Goal: Communication & Community: Answer question/provide support

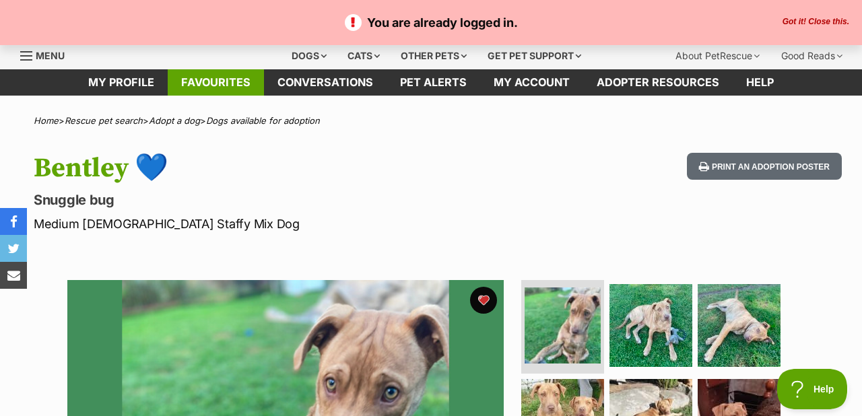
click at [208, 85] on link "Favourites" at bounding box center [216, 82] width 96 height 26
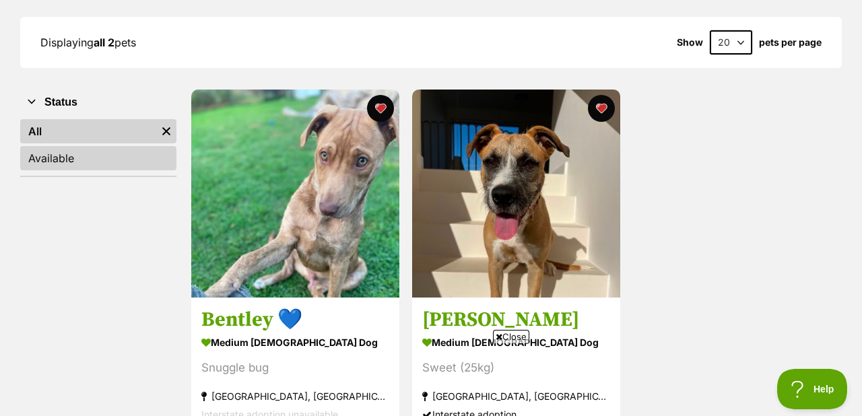
click at [40, 160] on link "Available" at bounding box center [98, 158] width 156 height 24
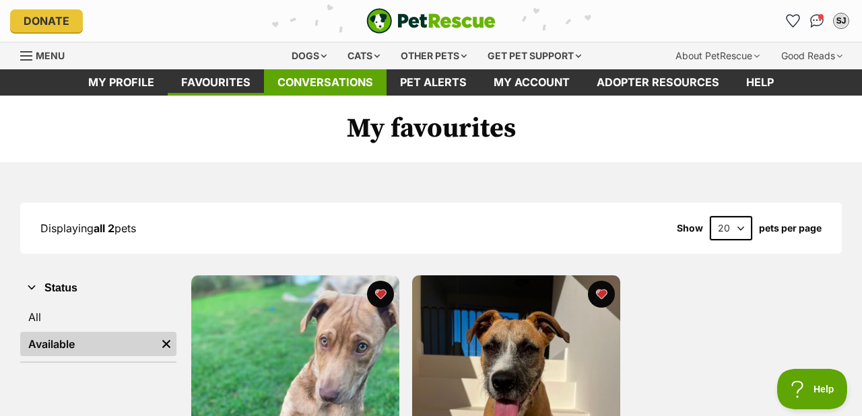
click at [353, 84] on link "Conversations" at bounding box center [325, 82] width 123 height 26
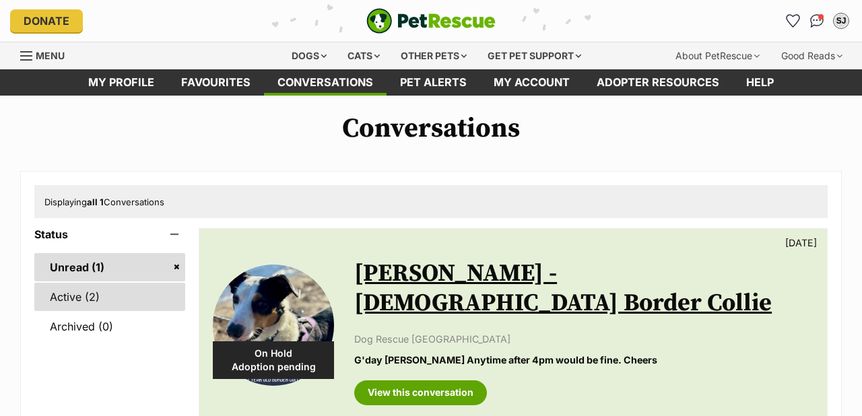
click at [101, 307] on link "Active (2)" at bounding box center [109, 297] width 151 height 28
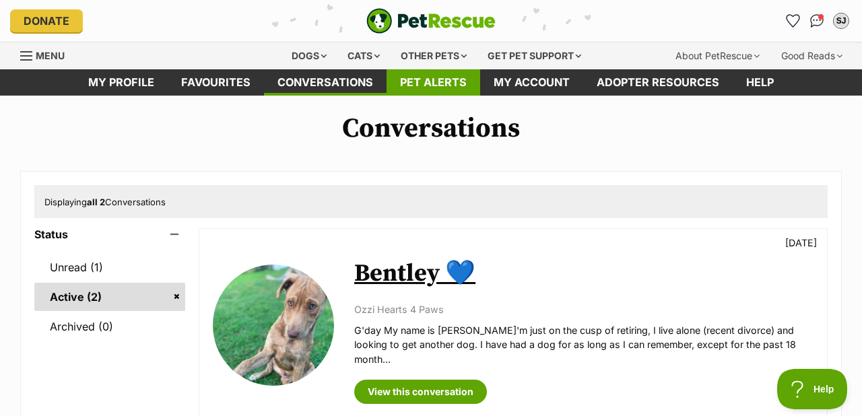
click at [438, 84] on link "Pet alerts" at bounding box center [434, 82] width 94 height 26
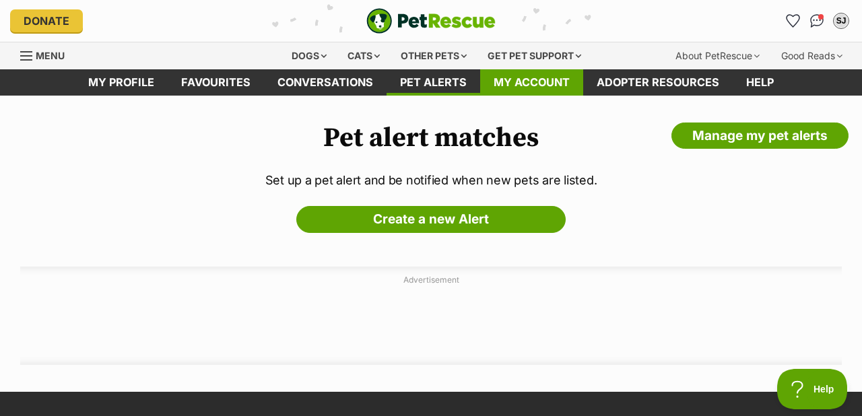
click at [513, 81] on link "My account" at bounding box center [531, 82] width 103 height 26
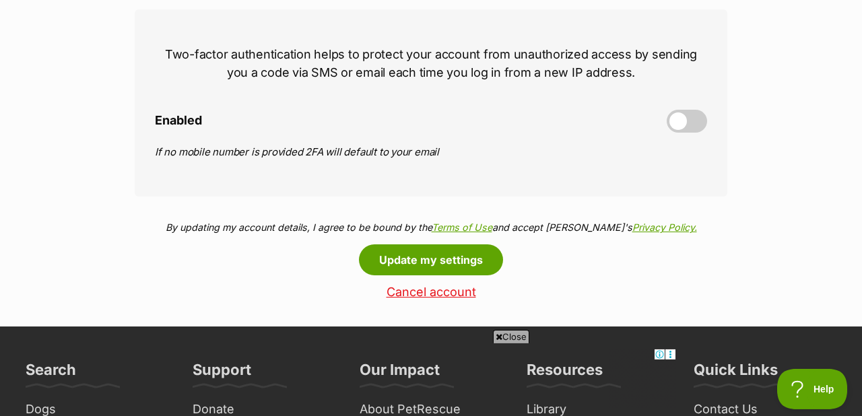
scroll to position [651, 0]
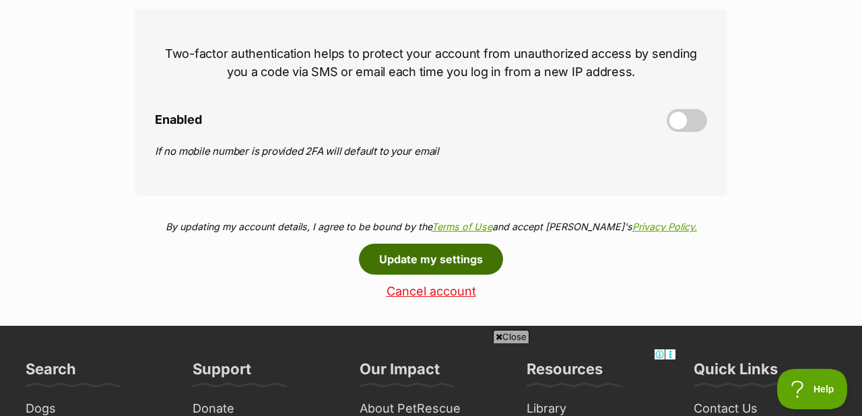
click at [423, 262] on button "Update my settings" at bounding box center [431, 259] width 144 height 31
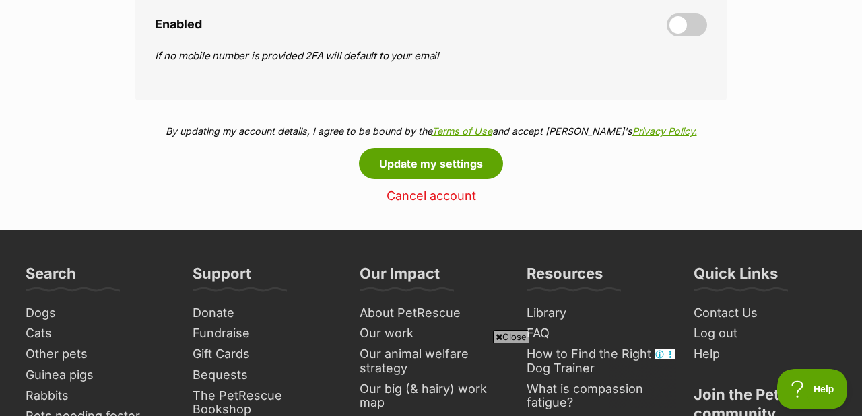
scroll to position [744, 0]
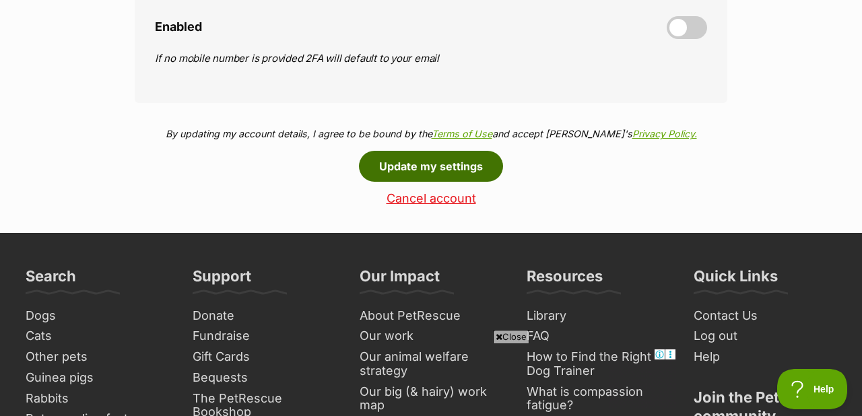
click at [419, 166] on button "Update my settings" at bounding box center [431, 166] width 144 height 31
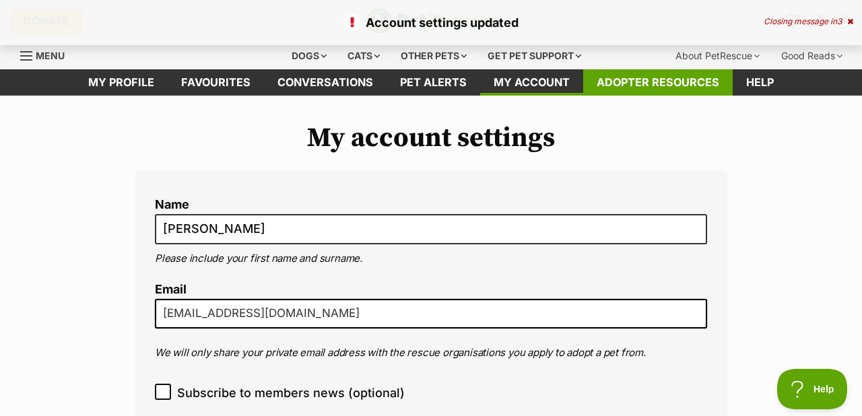
click at [628, 84] on link "Adopter resources" at bounding box center [659, 82] width 150 height 26
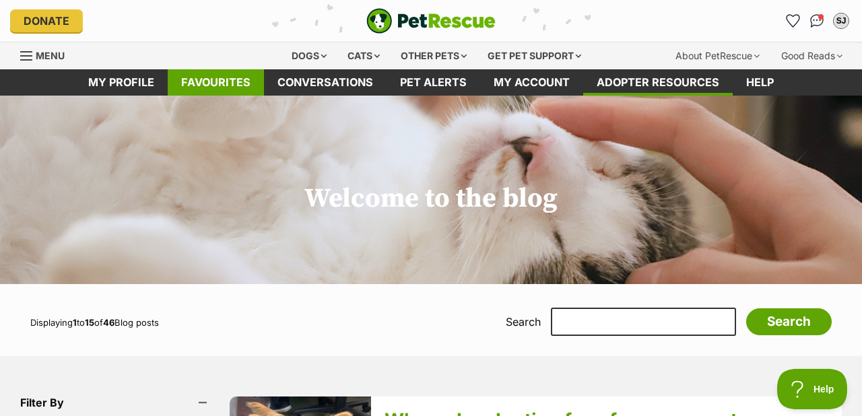
click at [212, 84] on link "Favourites" at bounding box center [216, 82] width 96 height 26
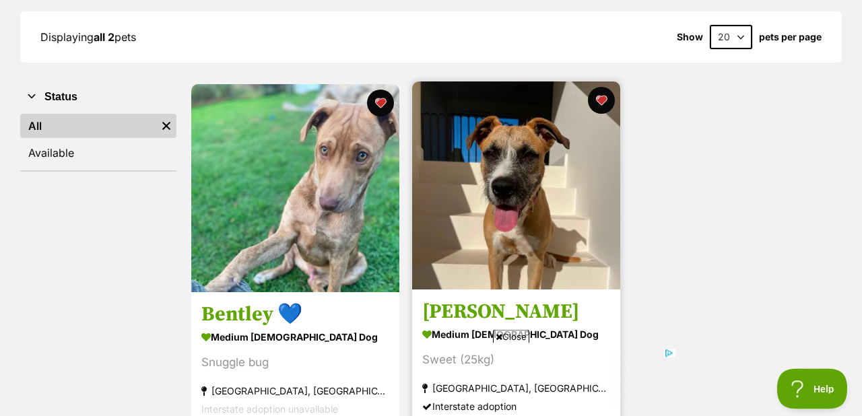
scroll to position [186, 0]
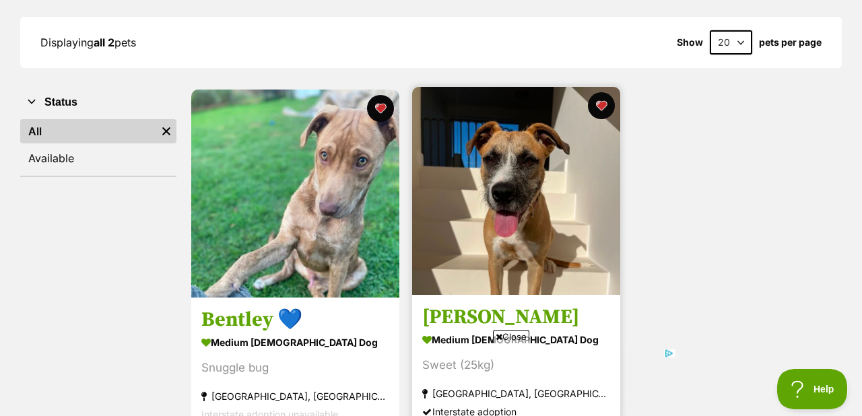
click at [508, 206] on img at bounding box center [516, 191] width 208 height 208
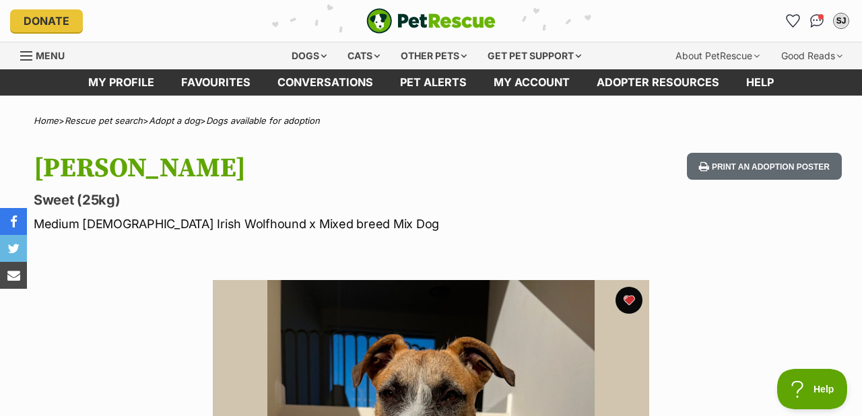
click at [27, 51] on div "Menu" at bounding box center [26, 56] width 13 height 11
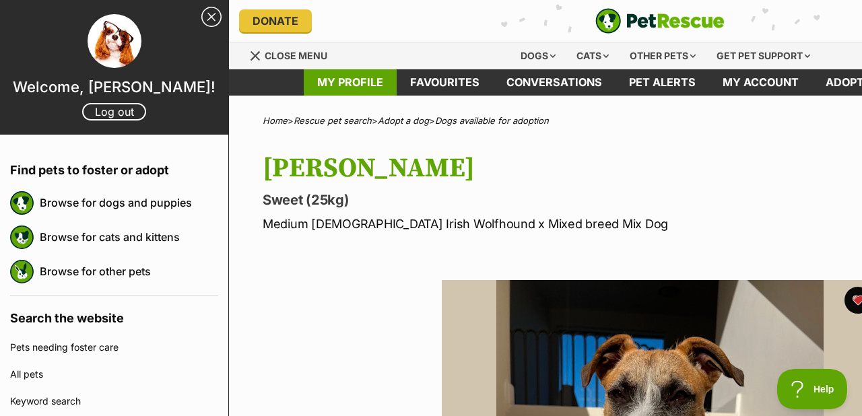
click at [342, 81] on link "My profile" at bounding box center [350, 82] width 93 height 26
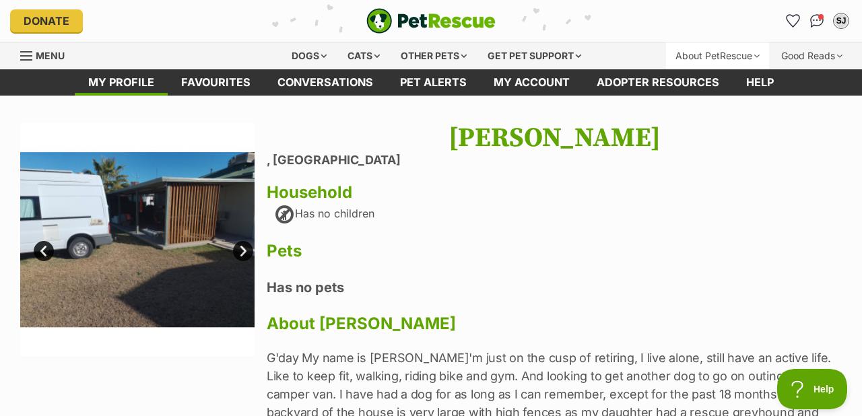
click at [710, 52] on div "About PetRescue" at bounding box center [717, 55] width 103 height 27
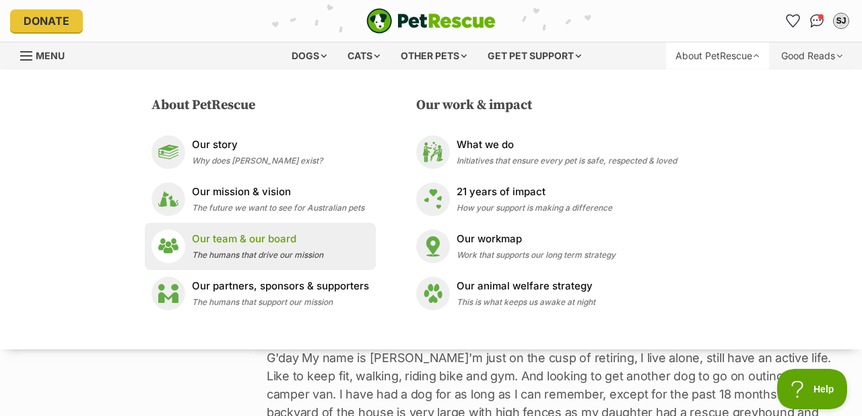
click at [243, 249] on div "Our team & our board The humans that drive our mission" at bounding box center [257, 246] width 131 height 29
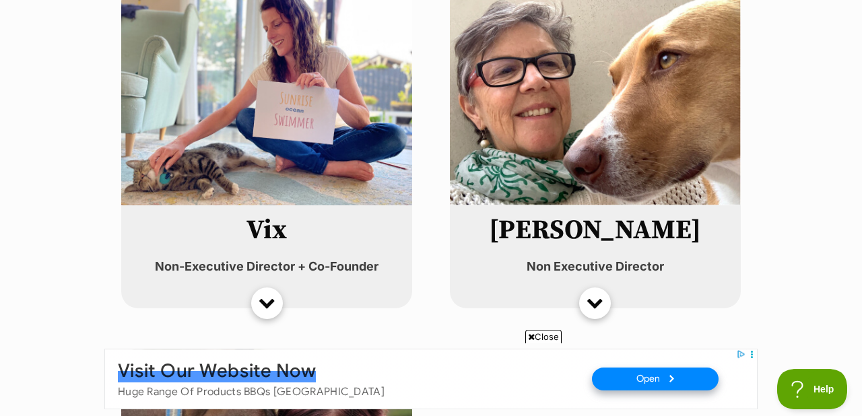
scroll to position [4370, 0]
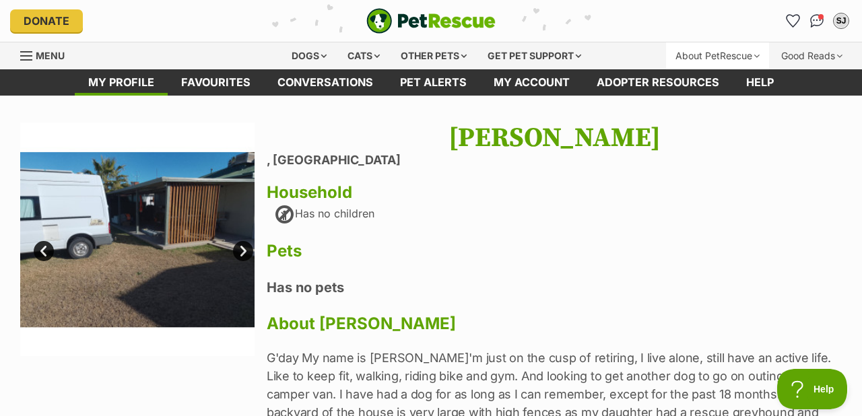
click at [727, 52] on div "About PetRescue" at bounding box center [717, 55] width 103 height 27
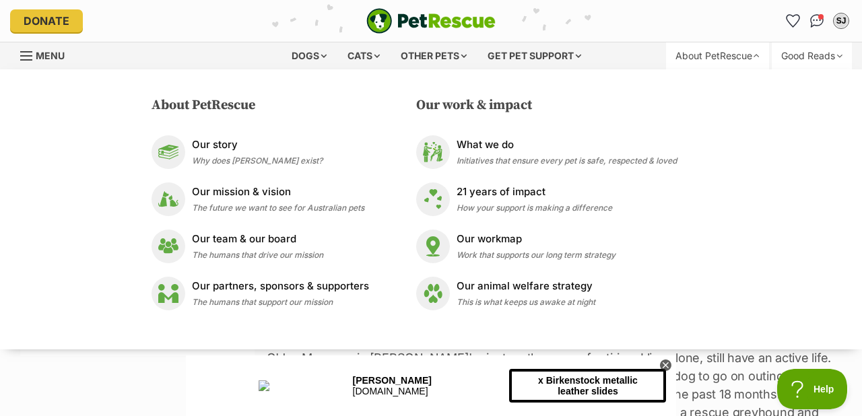
click at [798, 56] on div "Good Reads" at bounding box center [812, 55] width 80 height 27
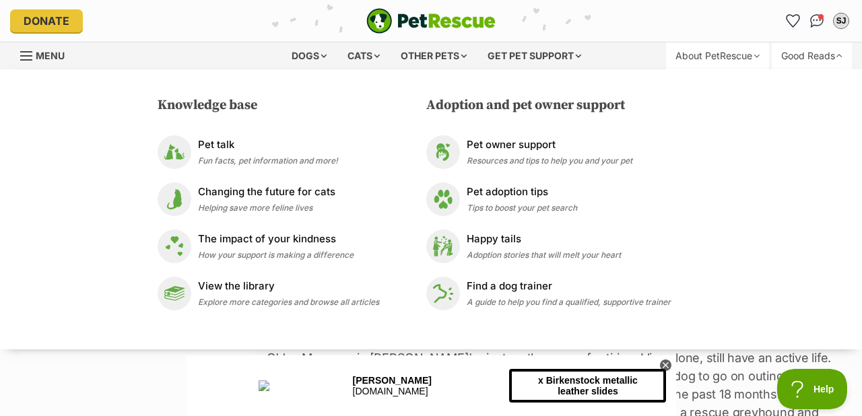
click at [754, 53] on div "About PetRescue" at bounding box center [717, 55] width 103 height 27
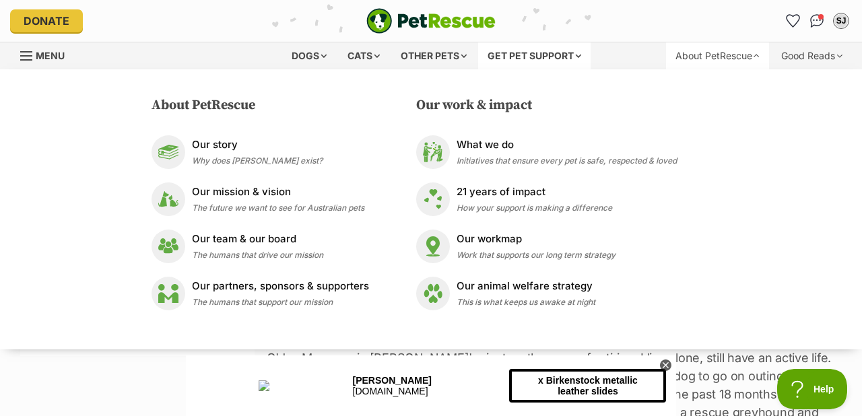
click at [563, 54] on div "Get pet support" at bounding box center [534, 55] width 113 height 27
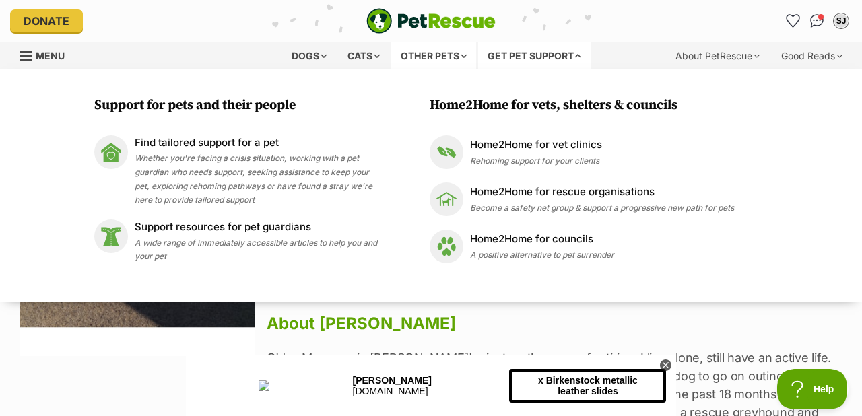
click at [431, 56] on div "Other pets" at bounding box center [433, 55] width 85 height 27
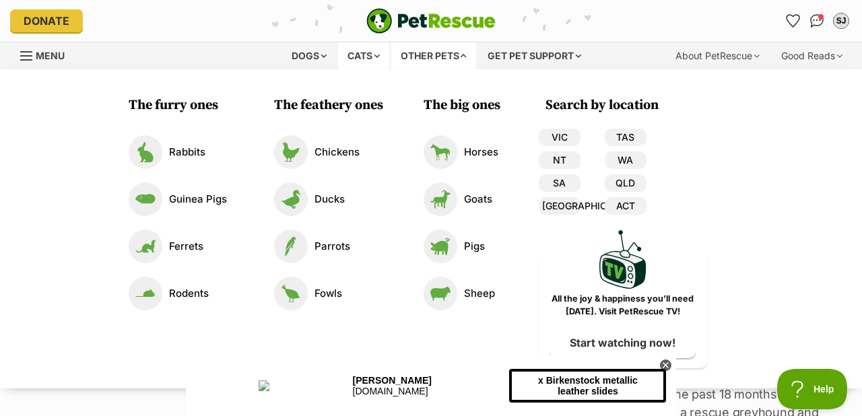
click at [357, 53] on div "Cats" at bounding box center [363, 55] width 51 height 27
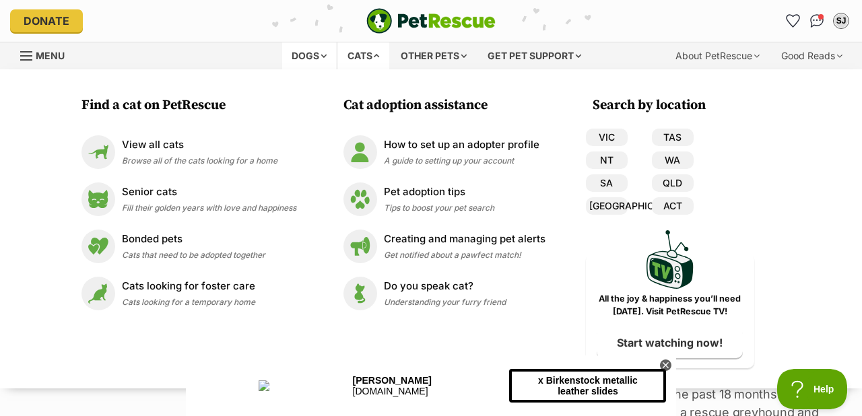
click at [307, 50] on div "Dogs" at bounding box center [309, 55] width 54 height 27
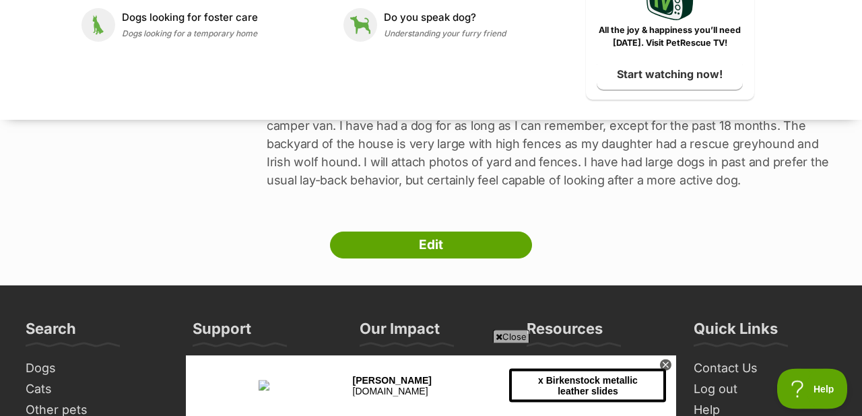
scroll to position [279, 0]
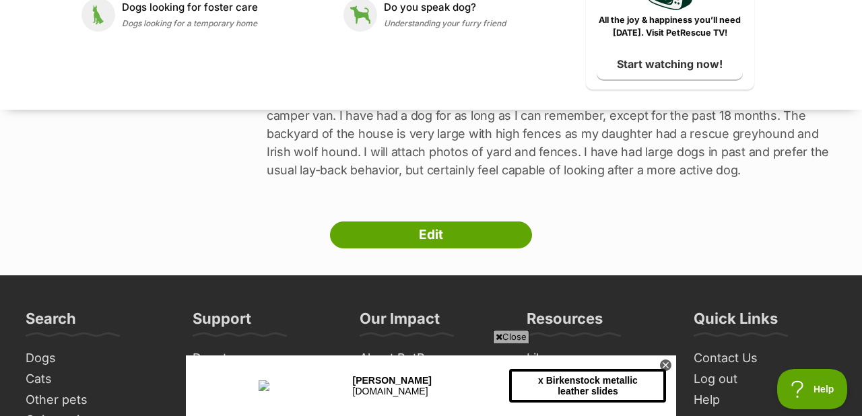
click at [172, 219] on div "Next Prev 1 2 3 4 5 6 Steve Johnston , New South Wales Household Has no childre…" at bounding box center [431, 47] width 862 height 406
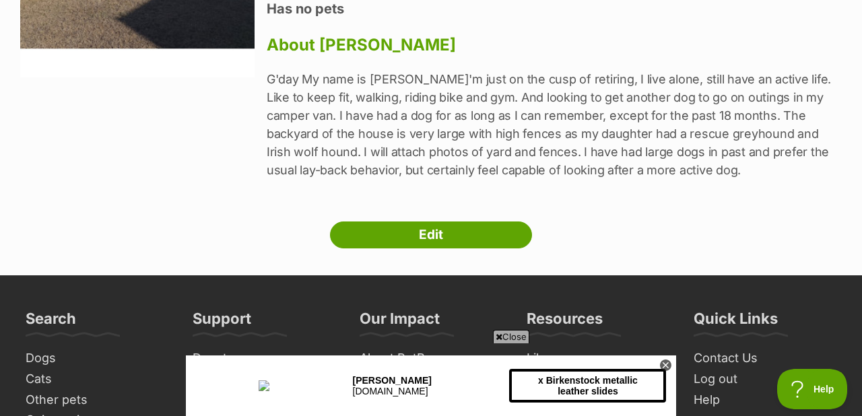
click at [670, 168] on p "G'day My name is Steve I'm just on the cusp of retiring, I live alone, still ha…" at bounding box center [554, 124] width 575 height 109
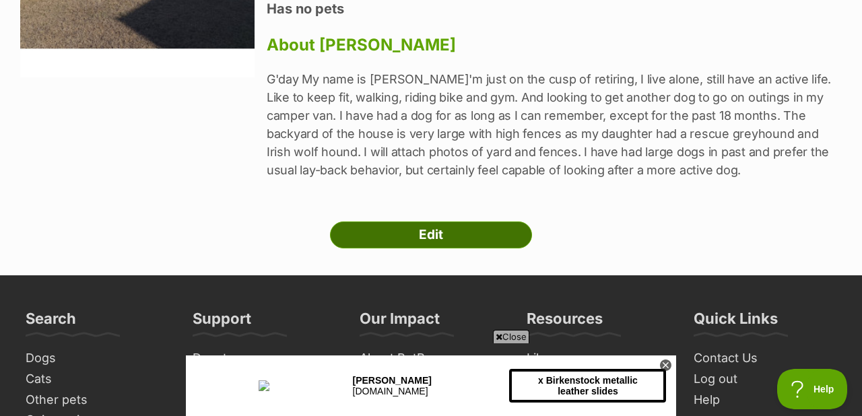
click at [450, 227] on link "Edit" at bounding box center [431, 235] width 202 height 27
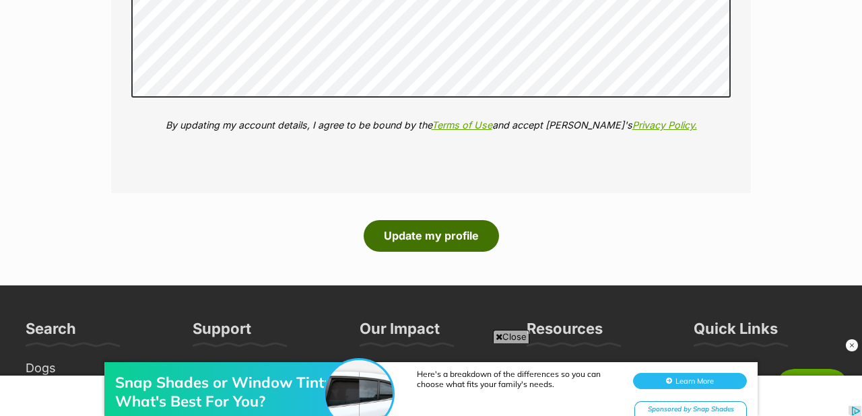
click at [387, 239] on button "Update my profile" at bounding box center [431, 235] width 135 height 31
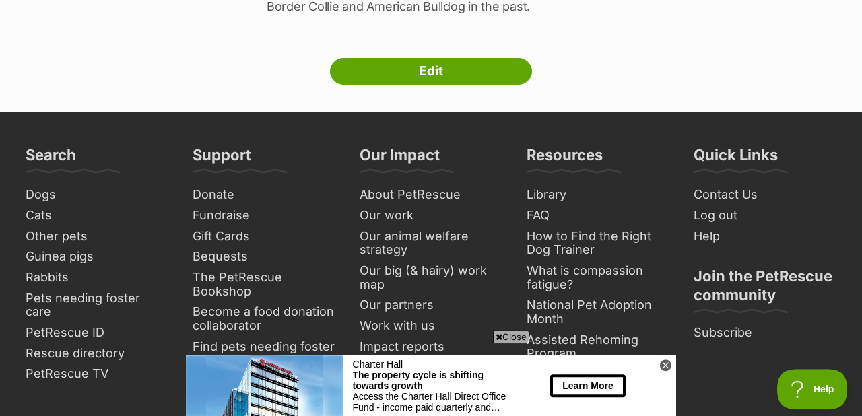
scroll to position [465, 0]
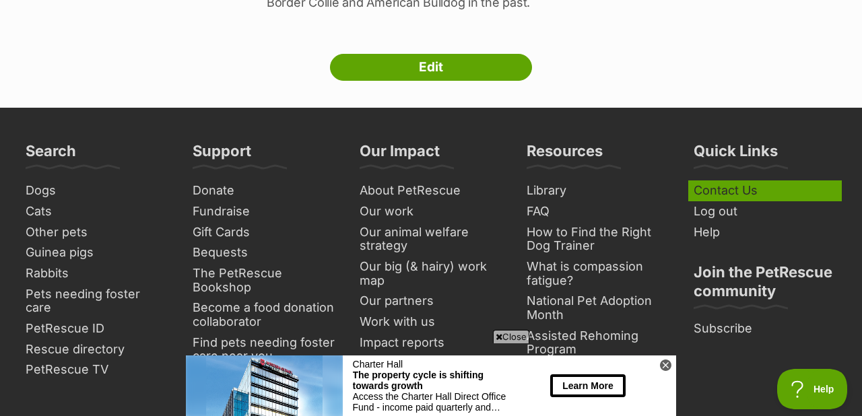
click at [711, 191] on link "Contact Us" at bounding box center [766, 191] width 154 height 21
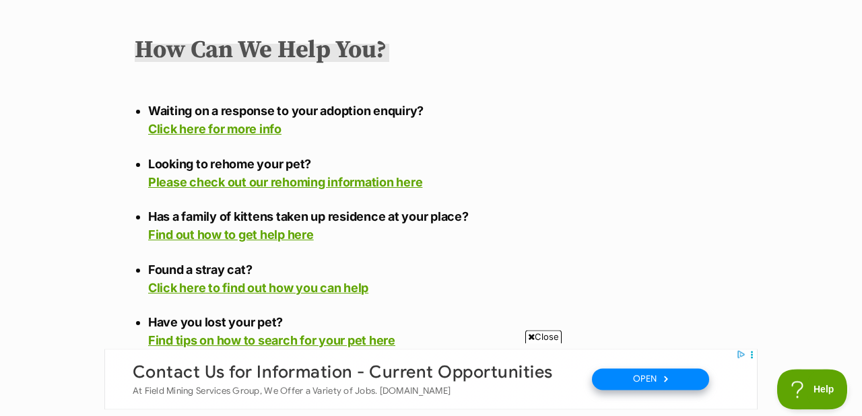
scroll to position [279, 0]
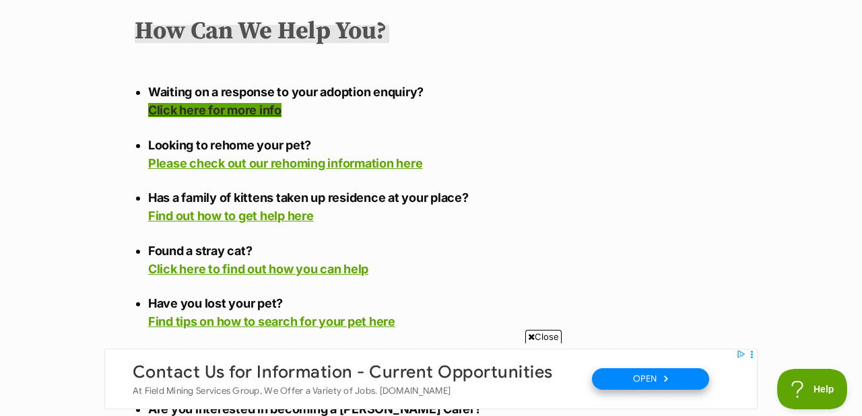
click at [234, 103] on link "Click here for more info" at bounding box center [214, 110] width 133 height 14
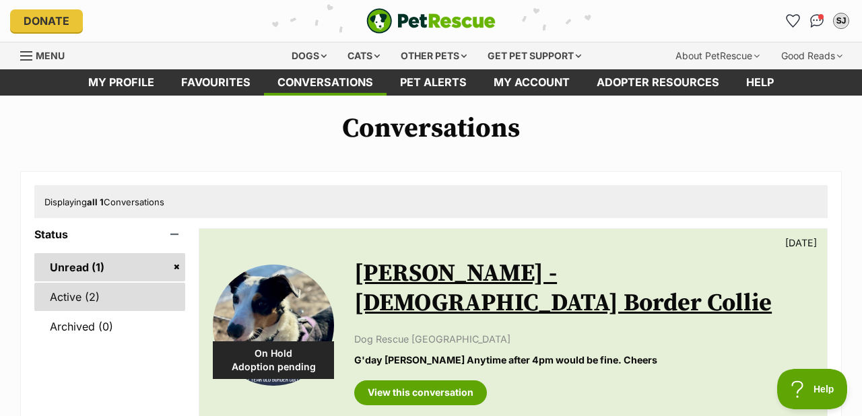
click at [88, 299] on link "Active (2)" at bounding box center [109, 297] width 151 height 28
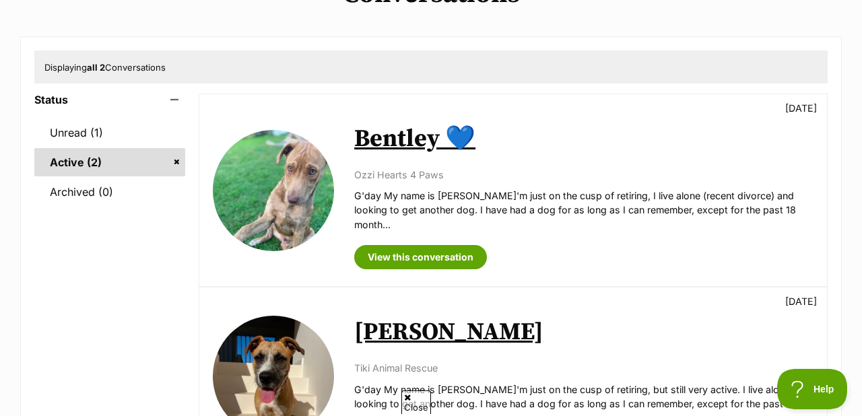
scroll to position [186, 0]
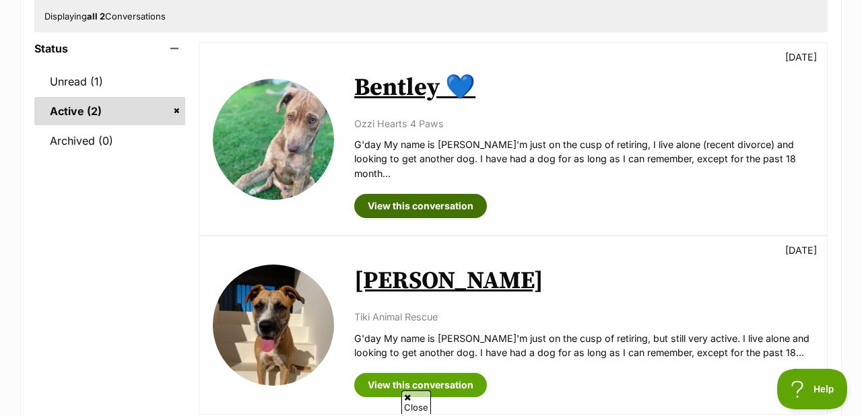
click at [425, 195] on link "View this conversation" at bounding box center [420, 206] width 133 height 24
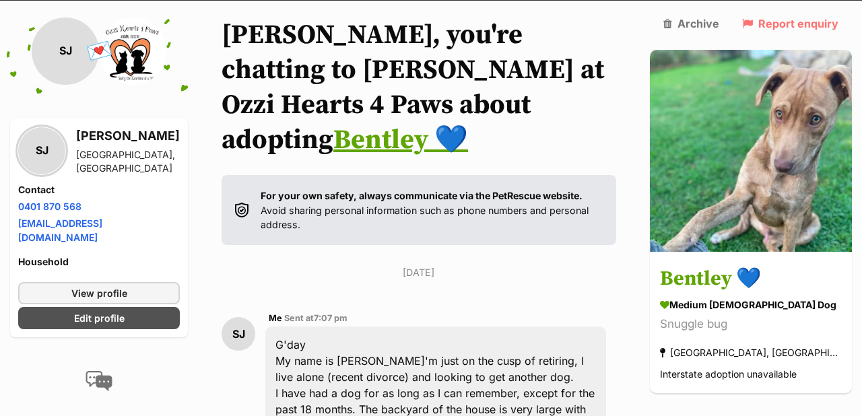
scroll to position [61, 0]
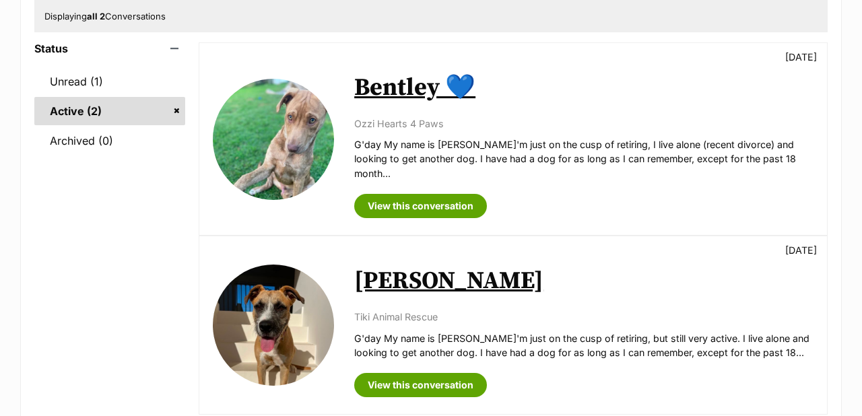
scroll to position [186, 0]
click at [422, 373] on link "View this conversation" at bounding box center [420, 385] width 133 height 24
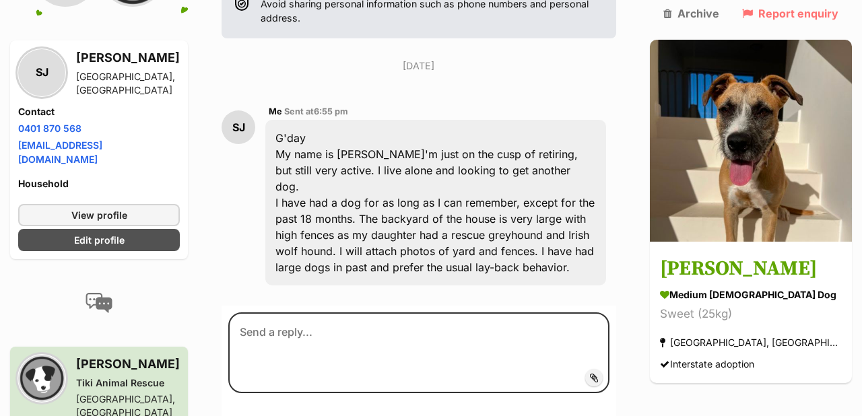
scroll to position [324, 0]
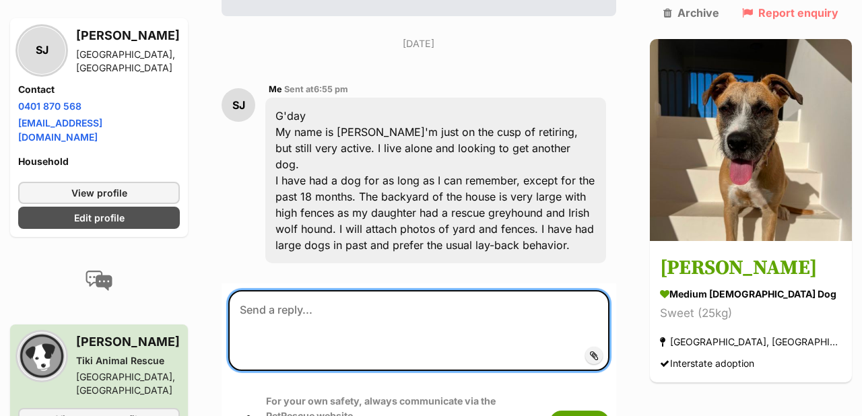
click at [258, 290] on textarea at bounding box center [418, 330] width 381 height 81
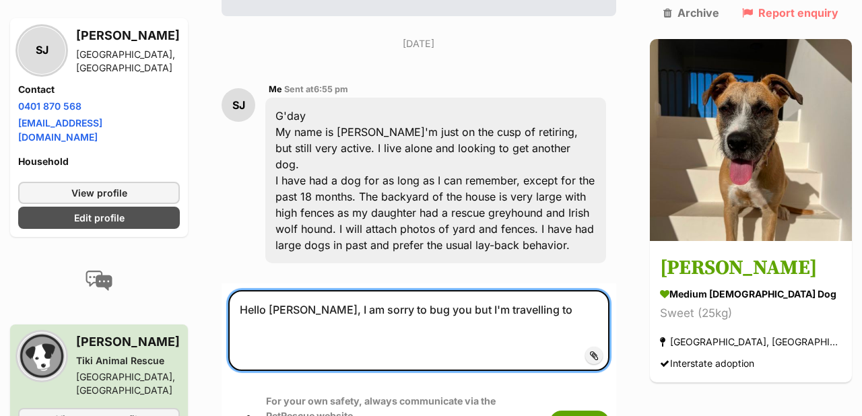
click at [496, 290] on textarea "Hello Seth, I am sorry to bug you but I'm travelling to" at bounding box center [418, 330] width 381 height 81
click at [529, 290] on textarea "Hello Seth, I am sorry to bug you but I'm traveling to" at bounding box center [418, 330] width 381 height 81
drag, startPoint x: 584, startPoint y: 250, endPoint x: 592, endPoint y: 247, distance: 9.2
click at [587, 290] on textarea "Hello Seth, I am sorry to bug you but I'm traveling to Newcastle" at bounding box center [418, 330] width 381 height 81
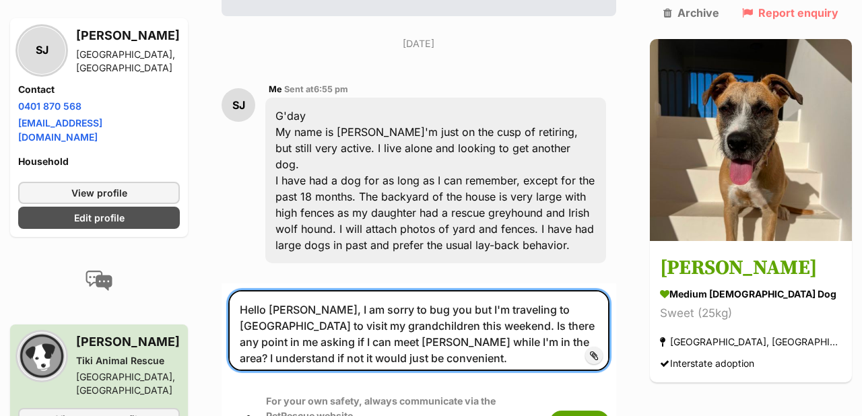
click at [610, 290] on textarea "Hello Seth, I am sorry to bug you but I'm traveling to Newcastle to visit my gr…" at bounding box center [418, 330] width 381 height 81
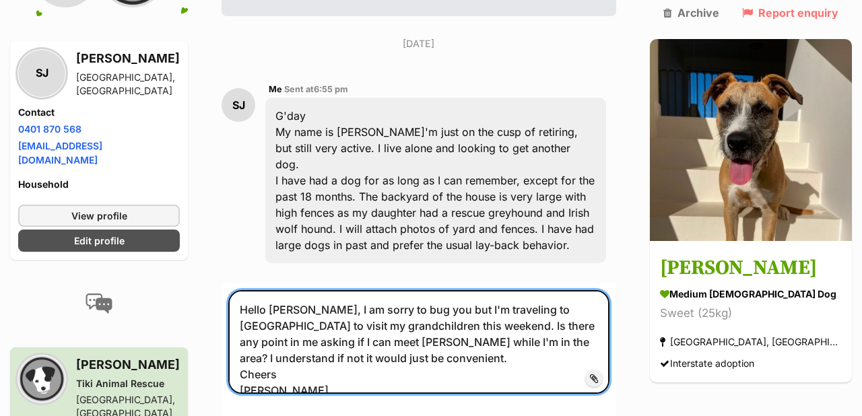
type textarea "Hello Seth, I am sorry to bug you but I'm traveling to Newcastle to visit my gr…"
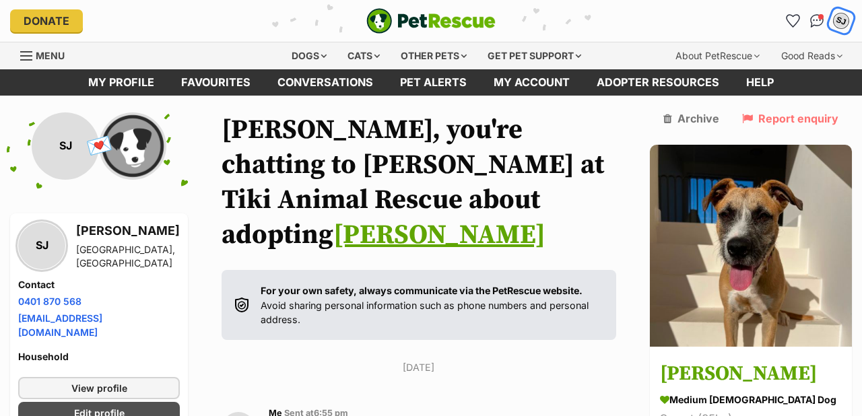
click at [841, 18] on div "SJ" at bounding box center [842, 21] width 18 height 18
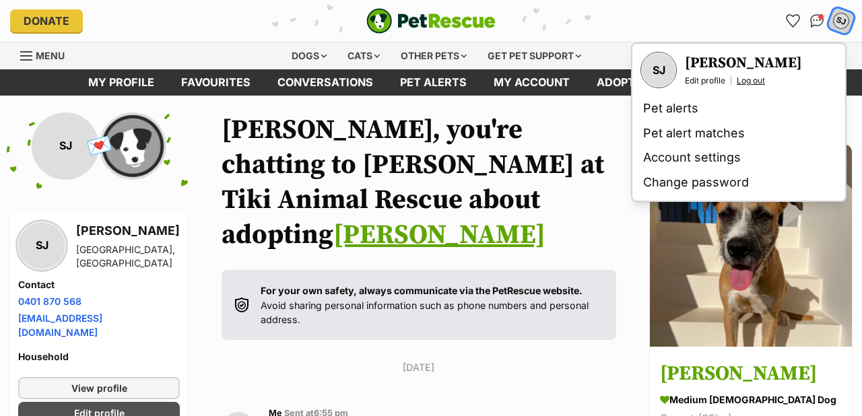
click at [747, 80] on link "Log out" at bounding box center [751, 80] width 28 height 11
